Goal: Task Accomplishment & Management: Complete application form

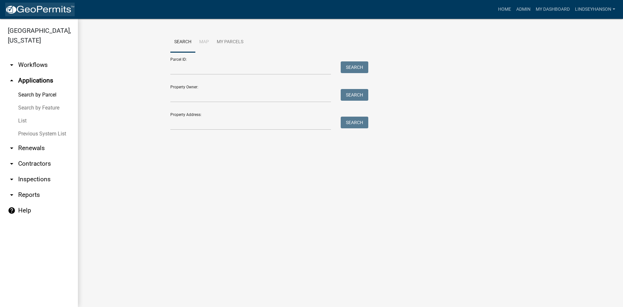
click at [40, 7] on img at bounding box center [39, 10] width 69 height 10
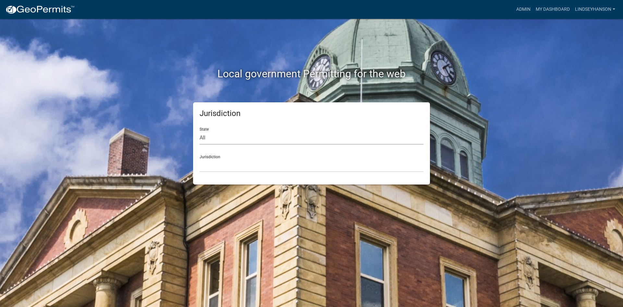
click at [217, 140] on select "All [US_STATE] [US_STATE] [US_STATE] [US_STATE] [US_STATE] [US_STATE] [US_STATE…" at bounding box center [312, 137] width 224 height 13
select select "[US_STATE]"
click at [200, 131] on select "All [US_STATE] [US_STATE] [US_STATE] [US_STATE] [US_STATE] [US_STATE] [US_STATE…" at bounding box center [312, 137] width 224 height 13
click at [219, 164] on select "[GEOGRAPHIC_DATA], [US_STATE] [GEOGRAPHIC_DATA], [US_STATE] [GEOGRAPHIC_DATA], …" at bounding box center [312, 165] width 224 height 13
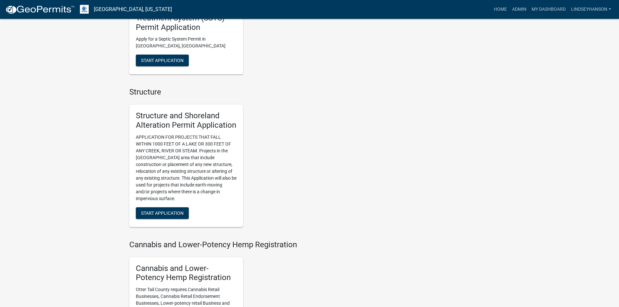
scroll to position [422, 0]
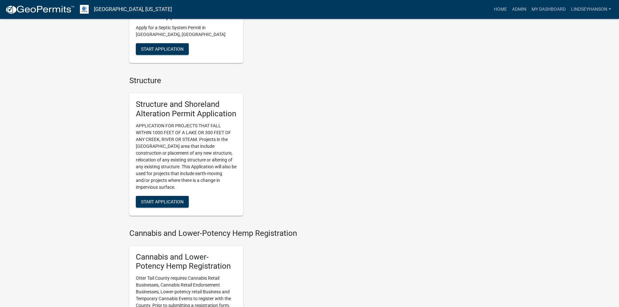
click at [176, 154] on p "APPLICATION FOR PROJECTS THAT FALL WITHIN 1000 FEET OF A LAKE OR 300 FEET OF AN…" at bounding box center [186, 156] width 101 height 68
click at [175, 157] on p "APPLICATION FOR PROJECTS THAT FALL WITHIN 1000 FEET OF A LAKE OR 300 FEET OF AN…" at bounding box center [186, 156] width 101 height 68
click at [172, 162] on p "APPLICATION FOR PROJECTS THAT FALL WITHIN 1000 FEET OF A LAKE OR 300 FEET OF AN…" at bounding box center [186, 156] width 101 height 68
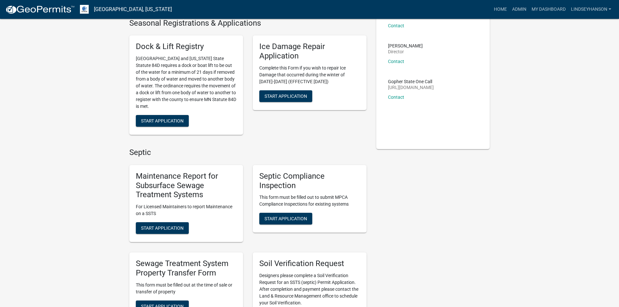
scroll to position [0, 0]
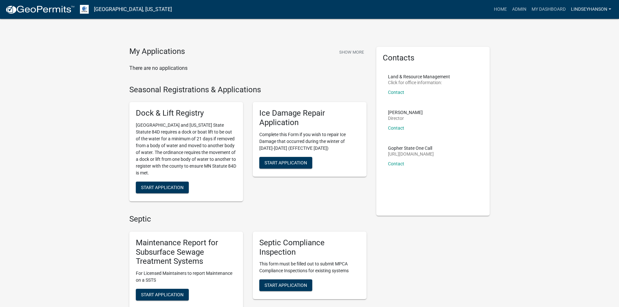
click at [607, 9] on link "Lindseyhanson" at bounding box center [590, 9] width 45 height 12
click at [574, 59] on link "Logout" at bounding box center [587, 64] width 52 height 16
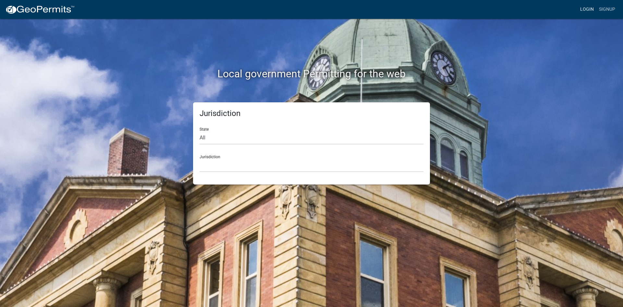
click at [585, 9] on link "Login" at bounding box center [587, 9] width 19 height 12
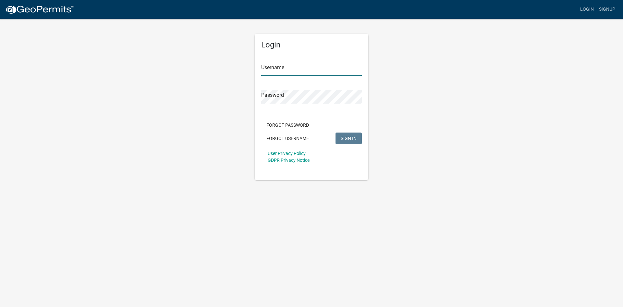
type input "LindseyHanson"
click at [610, 7] on link "Signup" at bounding box center [607, 9] width 21 height 12
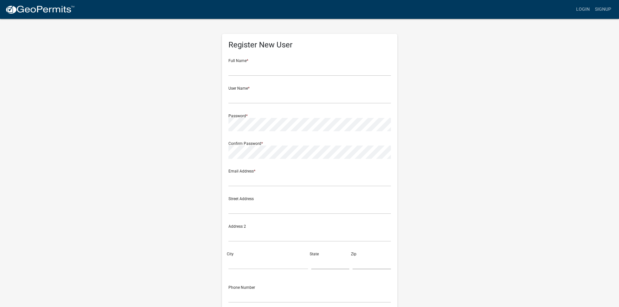
click at [302, 62] on div "Full Name *" at bounding box center [309, 65] width 162 height 22
click at [242, 69] on input "text" at bounding box center [309, 69] width 162 height 13
type input "[PERSON_NAME] [PERSON_NAME]"
click at [251, 96] on input "text" at bounding box center [309, 96] width 162 height 13
type input "Smithfamily"
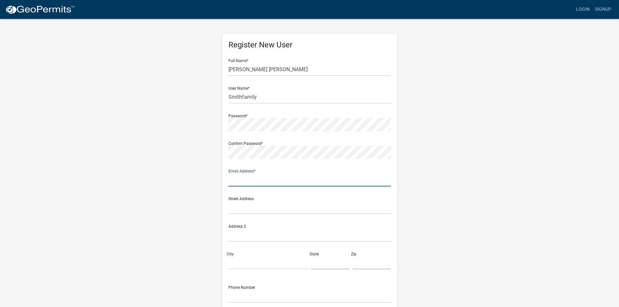
click at [241, 175] on input "text" at bounding box center [309, 179] width 162 height 13
type input "[EMAIL_ADDRESS][DOMAIN_NAME]"
click at [296, 200] on div "Street Address" at bounding box center [309, 203] width 162 height 22
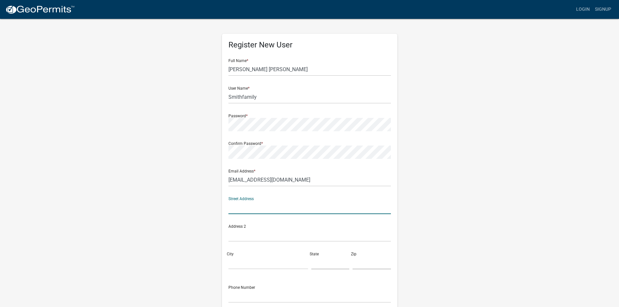
click at [292, 208] on input "text" at bounding box center [309, 207] width 162 height 13
type input "PO BOX 528"
click at [255, 266] on input "City" at bounding box center [268, 262] width 80 height 13
type input "[PERSON_NAME]"
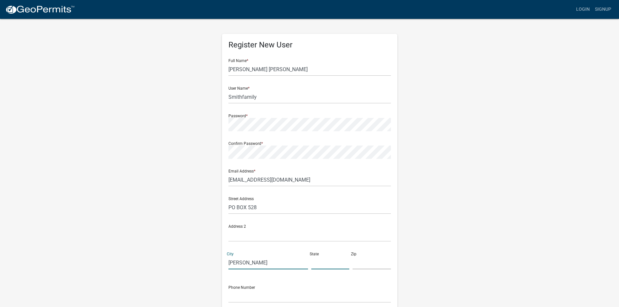
click at [324, 263] on input "text" at bounding box center [330, 262] width 38 height 13
type input "MN"
click at [365, 267] on input "text" at bounding box center [371, 262] width 38 height 13
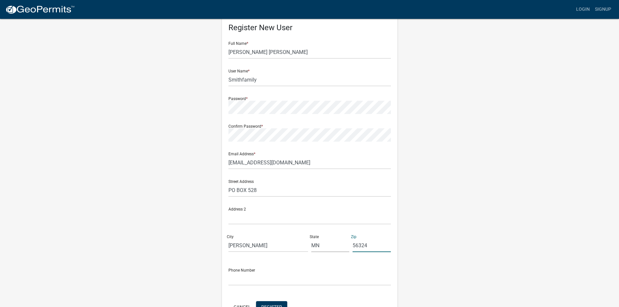
scroll to position [32, 0]
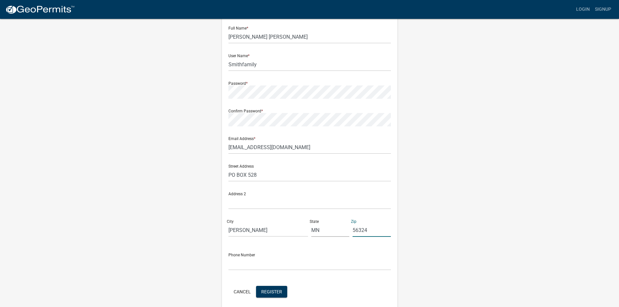
type input "56324"
click at [270, 258] on input "text" at bounding box center [309, 263] width 162 height 13
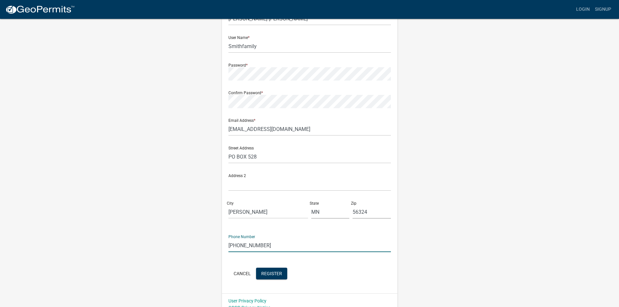
scroll to position [59, 0]
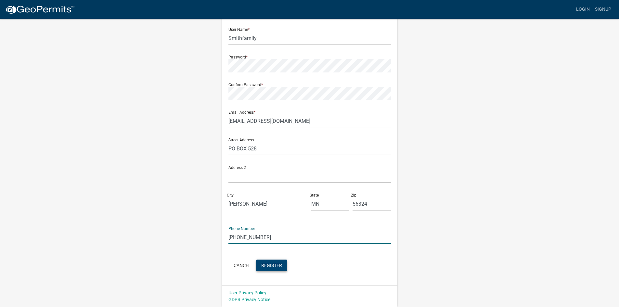
type input "[PHONE_NUMBER]"
click at [277, 264] on span "Register" at bounding box center [271, 264] width 21 height 5
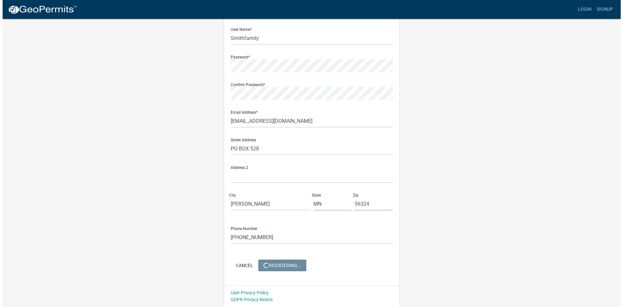
scroll to position [0, 0]
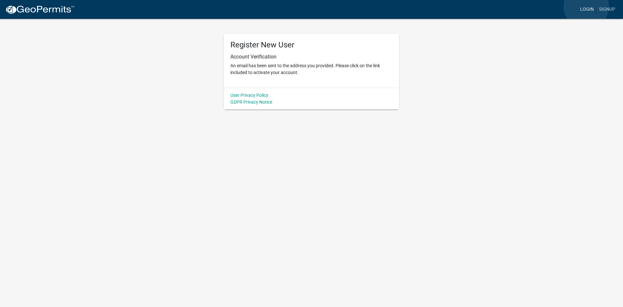
click at [587, 6] on link "Login" at bounding box center [587, 9] width 19 height 12
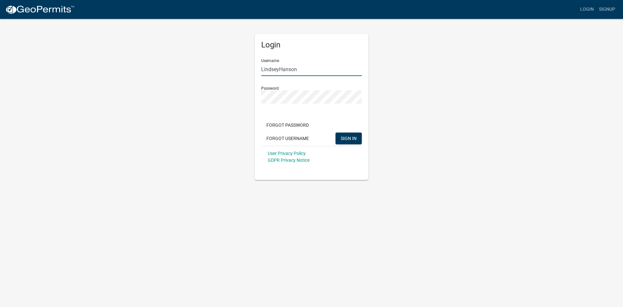
click at [326, 71] on input "LindseyHanson" at bounding box center [311, 69] width 101 height 13
type input "s"
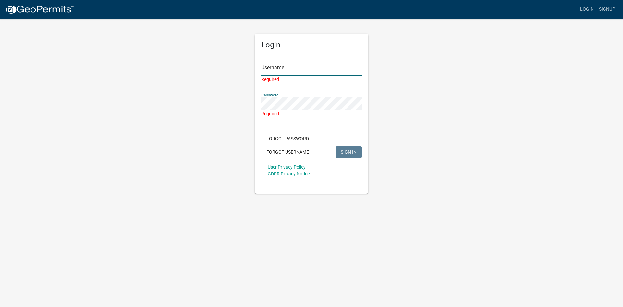
click at [292, 72] on input "Username" at bounding box center [311, 69] width 101 height 13
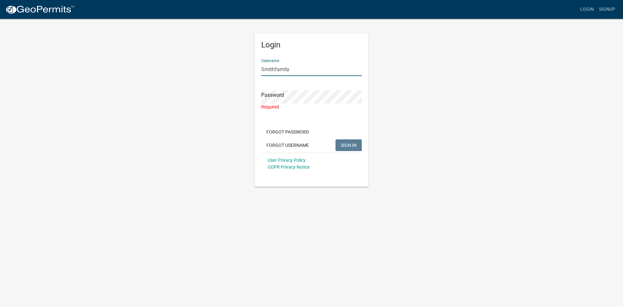
type input "Smithfamily"
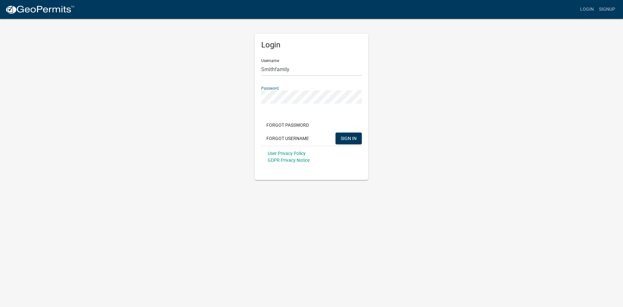
click at [336, 132] on button "SIGN IN" at bounding box center [349, 138] width 26 height 12
